Goal: Check status

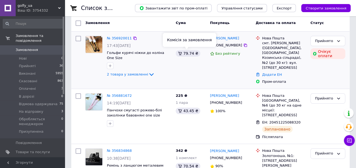
scroll to position [27, 0]
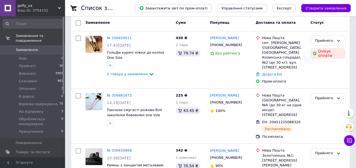
click at [22, 6] on span "golfy_ua" at bounding box center [38, 5] width 41 height 5
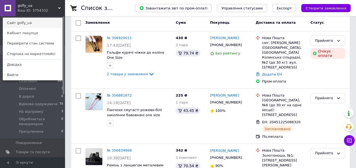
click at [24, 23] on link "Сайт golfy_ua" at bounding box center [32, 23] width 59 height 10
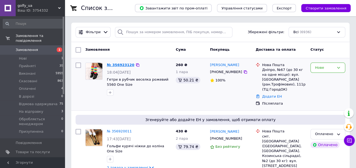
click at [118, 65] on link "№ 356923120" at bounding box center [121, 65] width 28 height 4
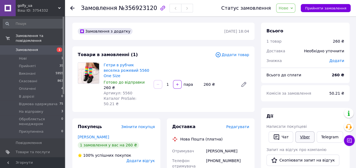
click at [303, 138] on link "Viber" at bounding box center [304, 137] width 19 height 11
